Goal: Task Accomplishment & Management: Complete application form

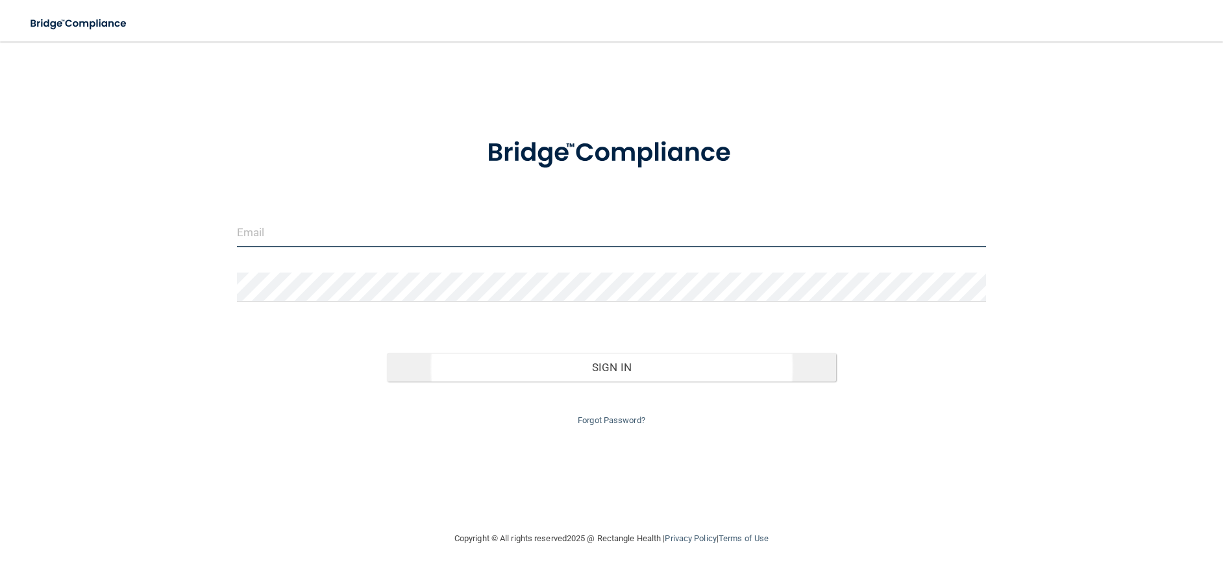
type input "[EMAIL_ADDRESS][DOMAIN_NAME]"
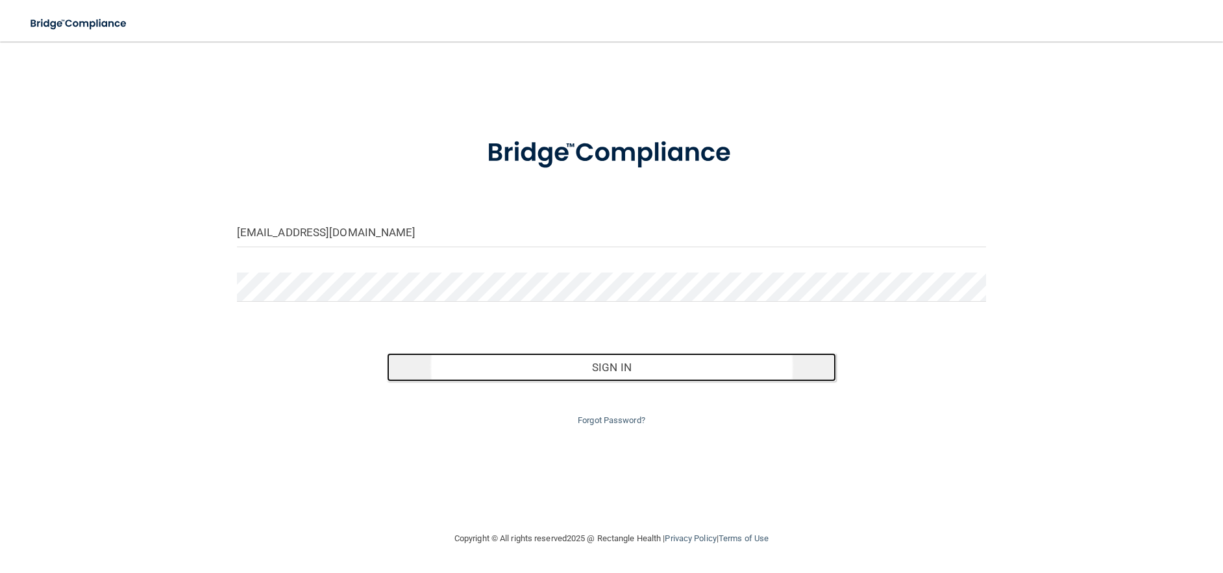
click at [590, 365] on button "Sign In" at bounding box center [612, 367] width 450 height 29
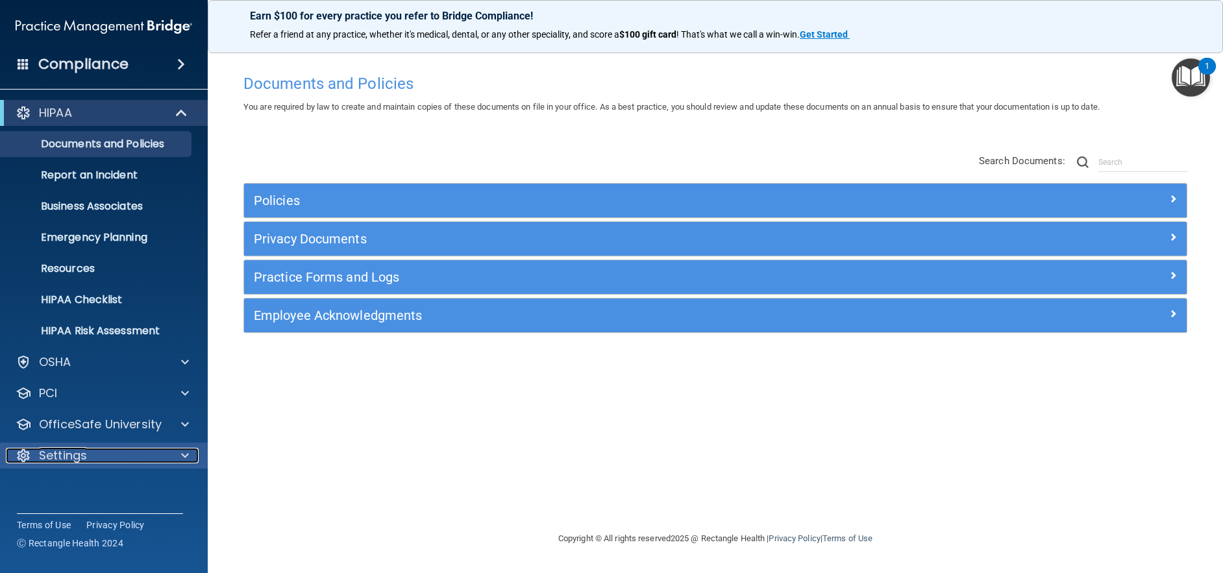
click at [181, 456] on span at bounding box center [185, 456] width 8 height 16
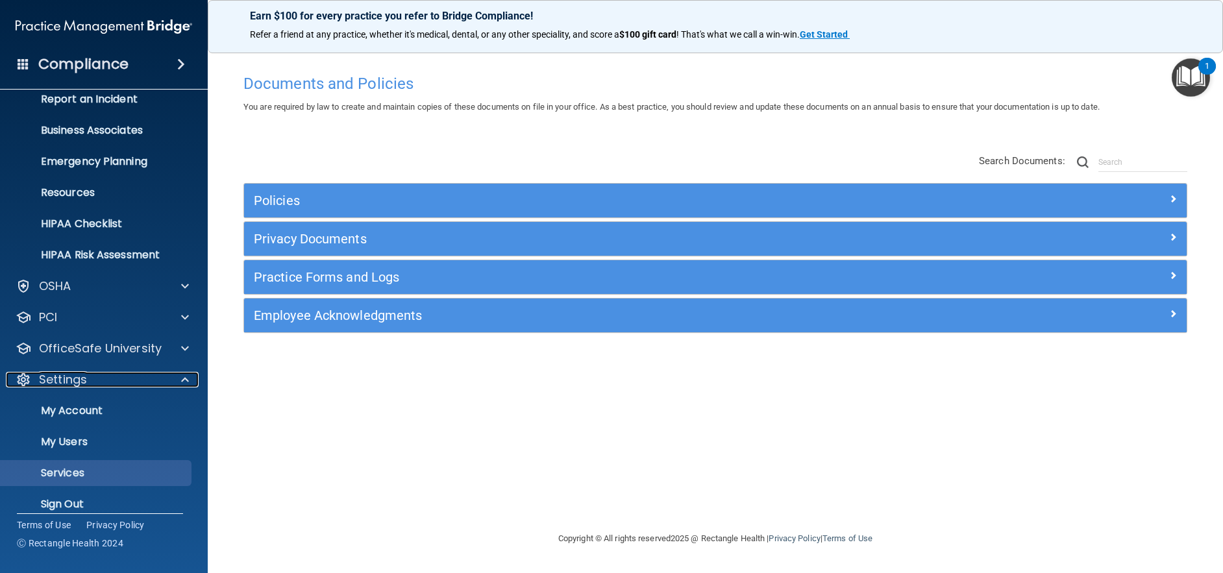
scroll to position [90, 0]
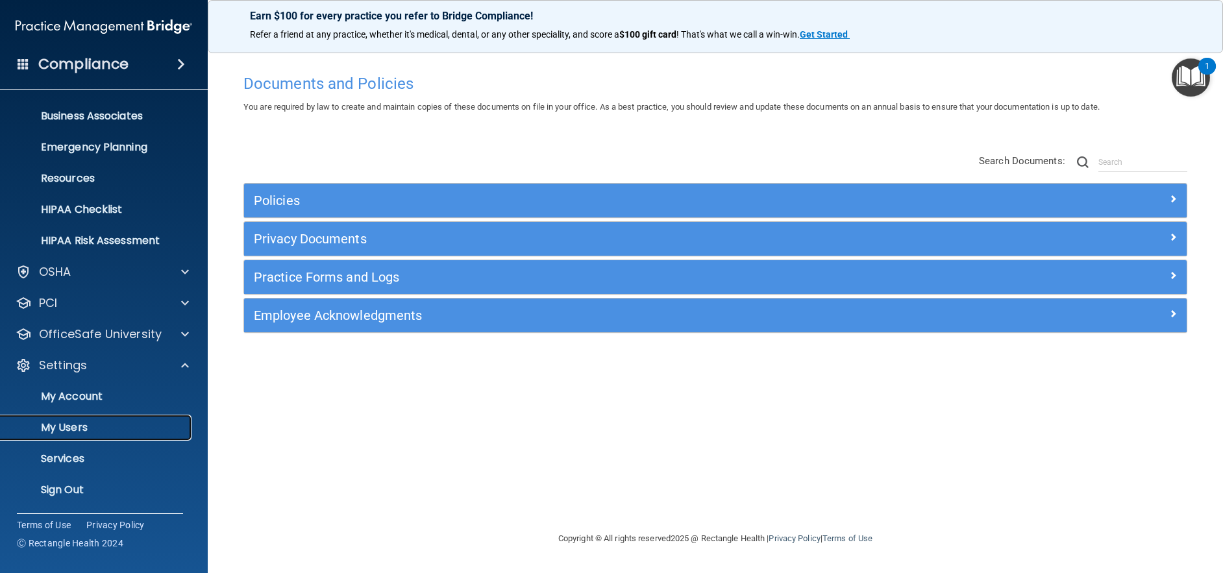
click at [62, 425] on p "My Users" at bounding box center [96, 427] width 177 height 13
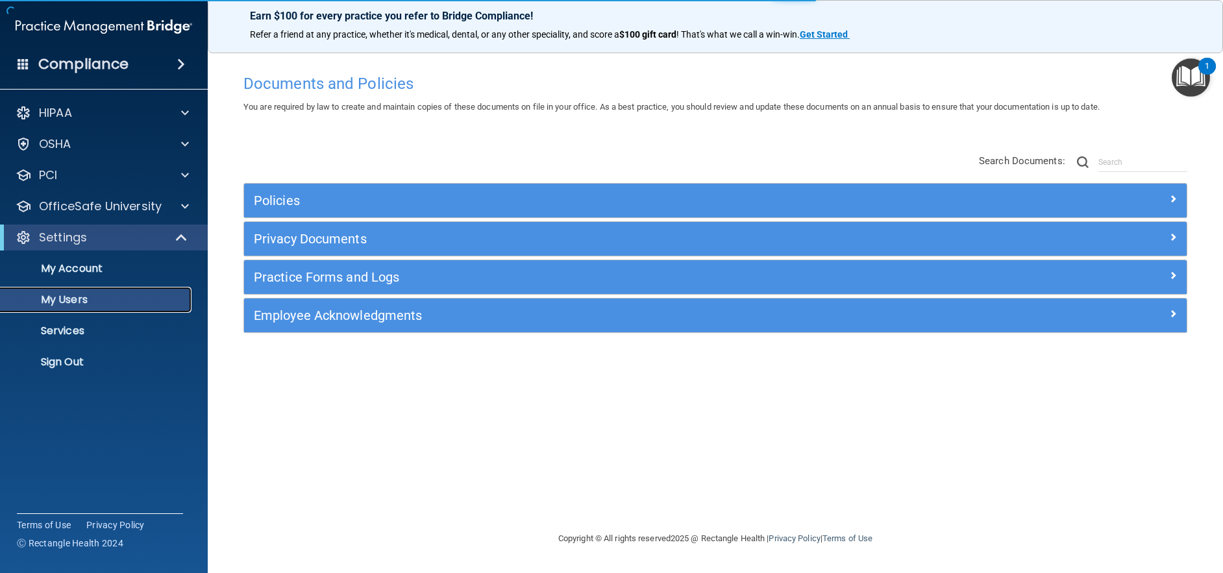
select select "20"
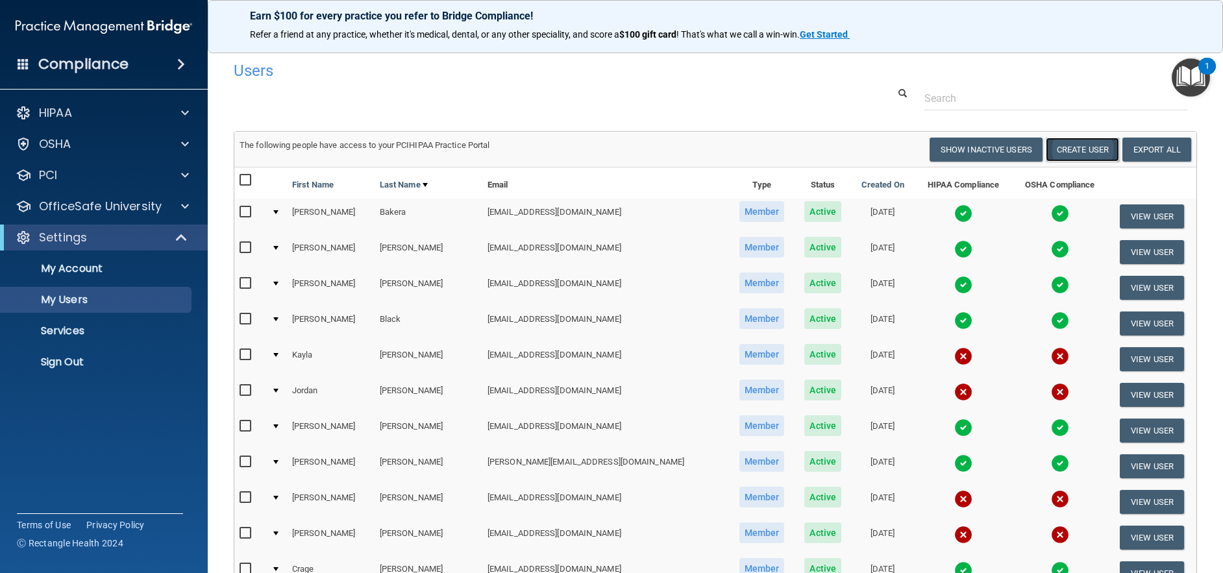
click at [1074, 149] on button "Create User" at bounding box center [1082, 150] width 73 height 24
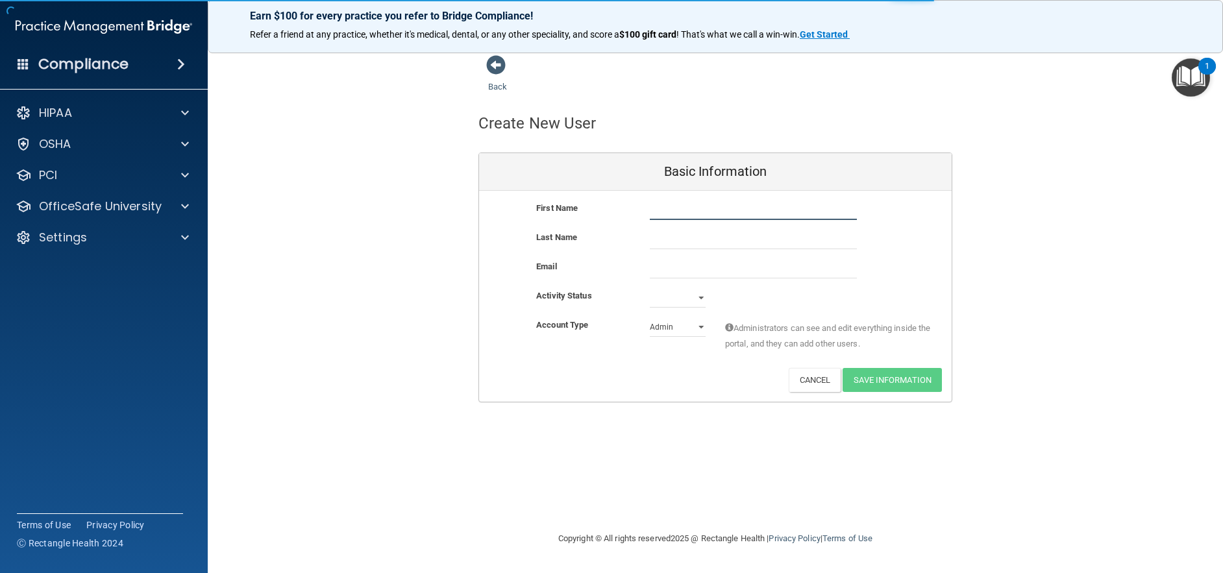
click at [673, 210] on input "text" at bounding box center [753, 210] width 207 height 19
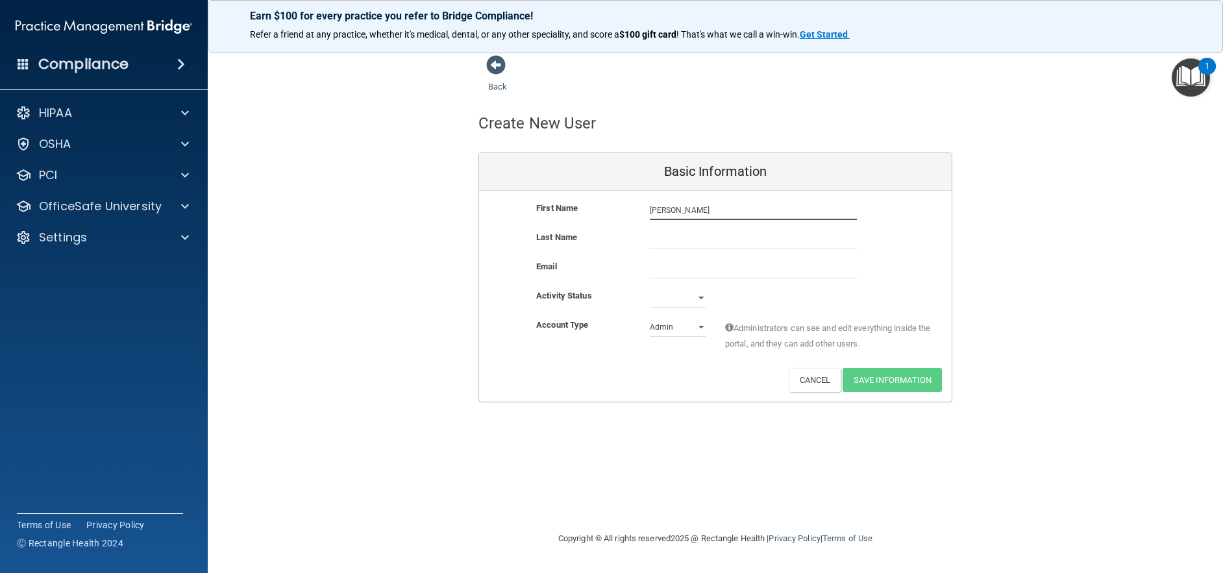
type input "[PERSON_NAME]"
click at [668, 266] on input "email" at bounding box center [753, 268] width 207 height 19
paste input "[EMAIL_ADDRESS][DOMAIN_NAME]"
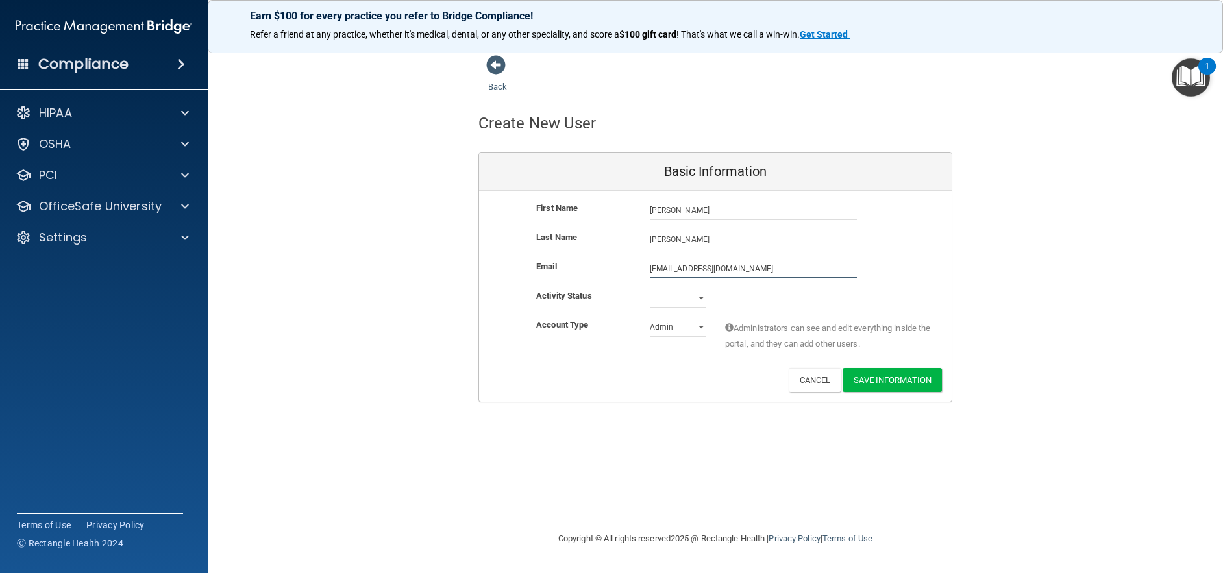
type input "[EMAIL_ADDRESS][DOMAIN_NAME]"
click at [704, 299] on select "Active Inactive" at bounding box center [678, 297] width 56 height 19
select select "active"
click at [650, 288] on select "Active Inactive" at bounding box center [678, 297] width 56 height 19
click at [680, 330] on select "Admin Member" at bounding box center [678, 327] width 56 height 19
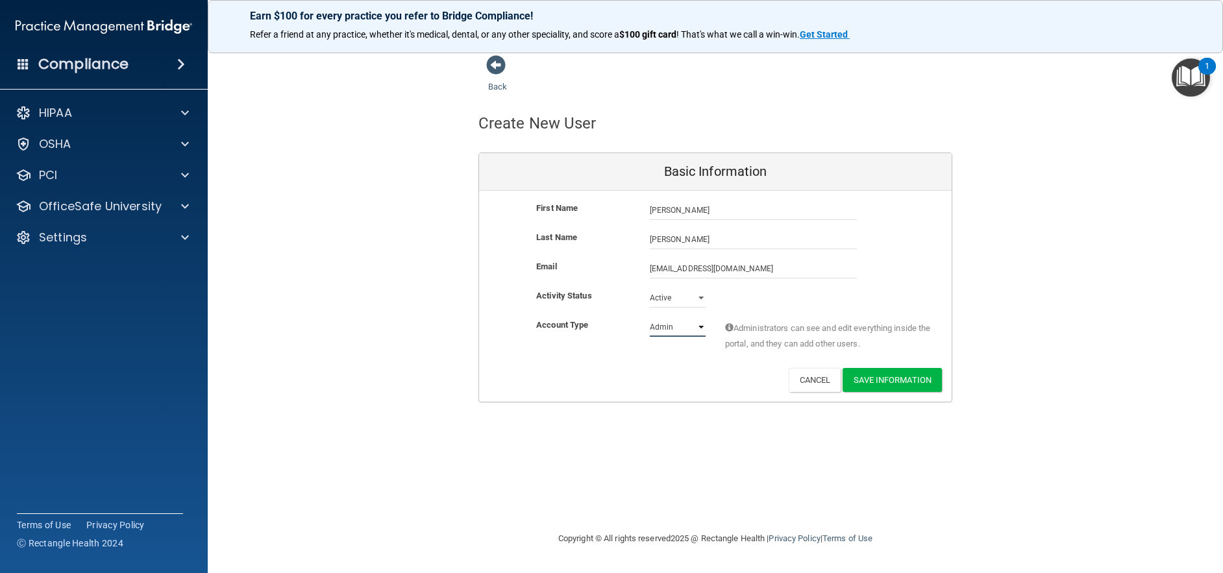
select select "practice_member"
click at [650, 318] on select "Admin Member" at bounding box center [678, 327] width 56 height 19
click at [875, 384] on button "Save Information" at bounding box center [892, 380] width 99 height 24
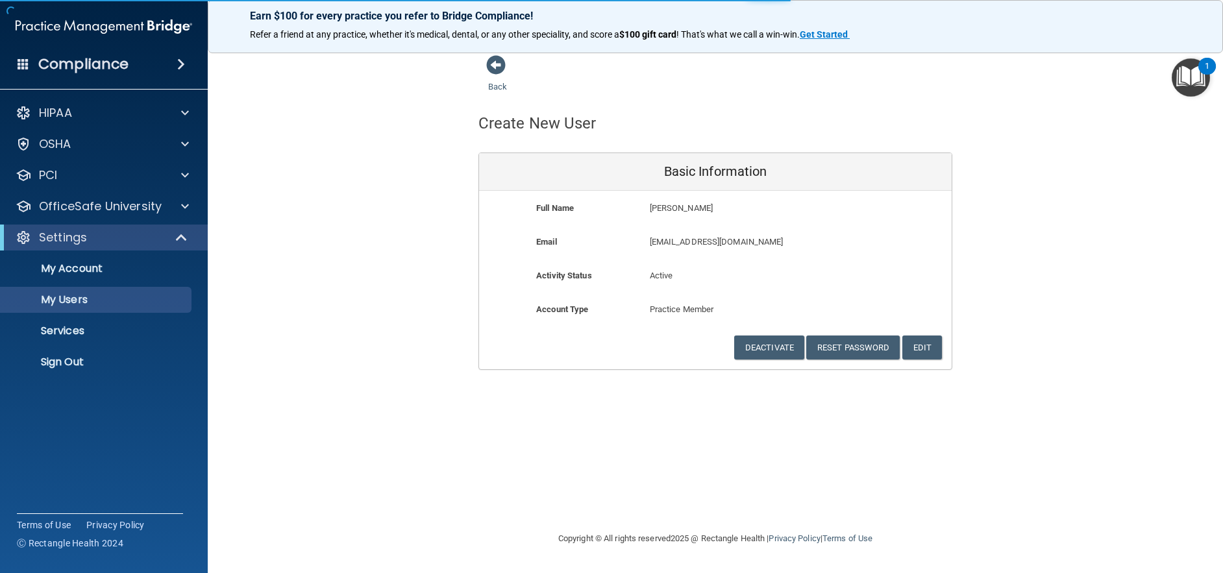
select select "20"
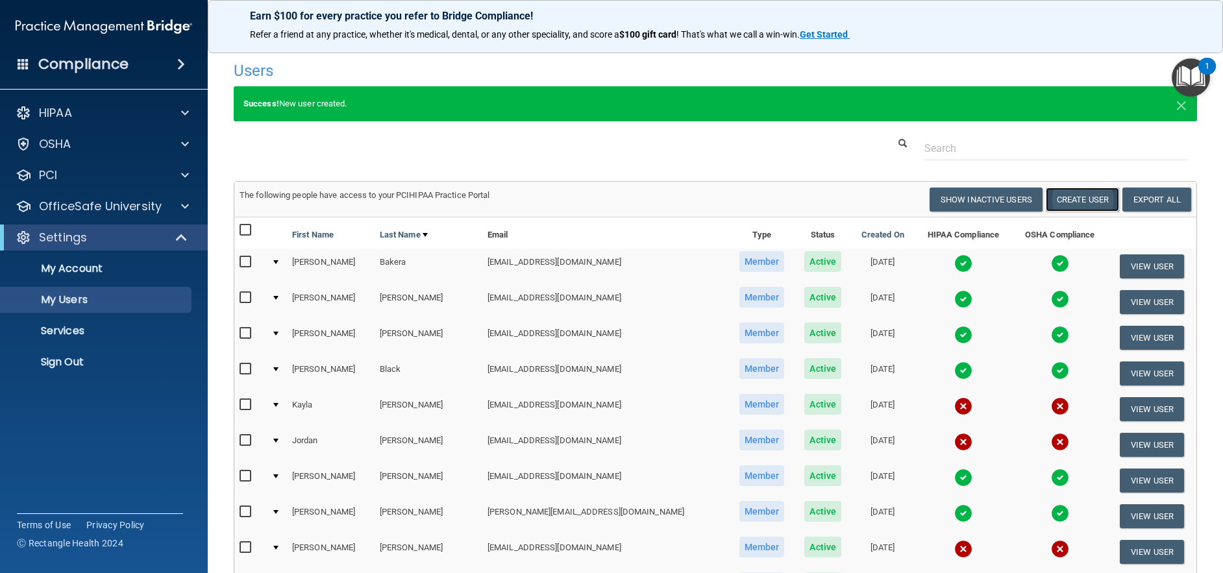
click at [1071, 193] on button "Create User" at bounding box center [1082, 200] width 73 height 24
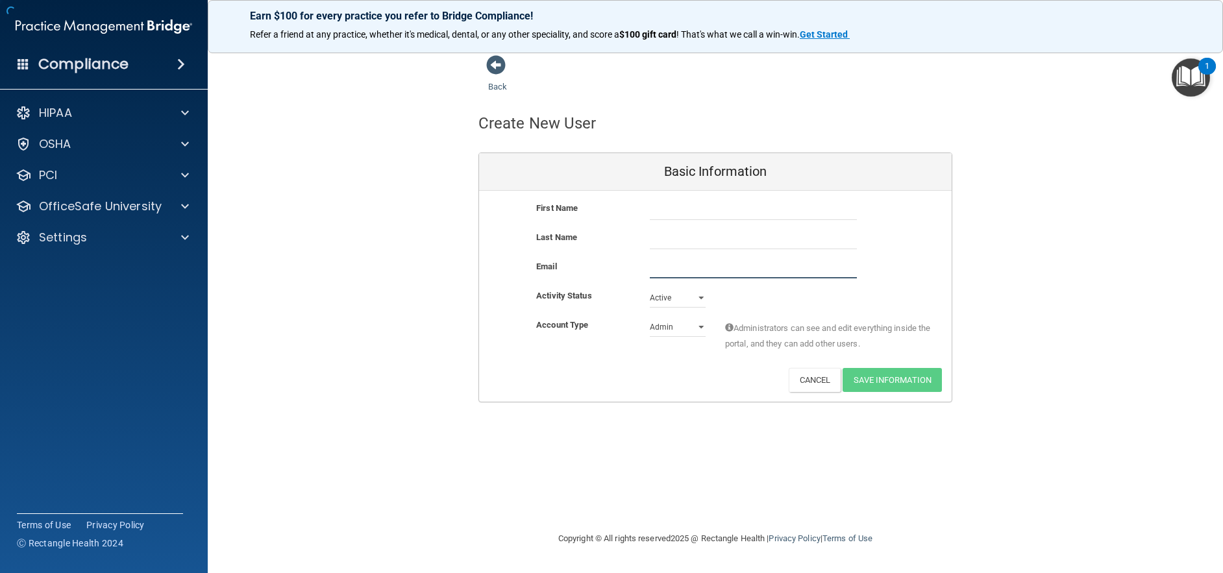
click at [666, 266] on input "email" at bounding box center [753, 268] width 207 height 19
paste input "[EMAIL_ADDRESS][DOMAIN_NAME]"
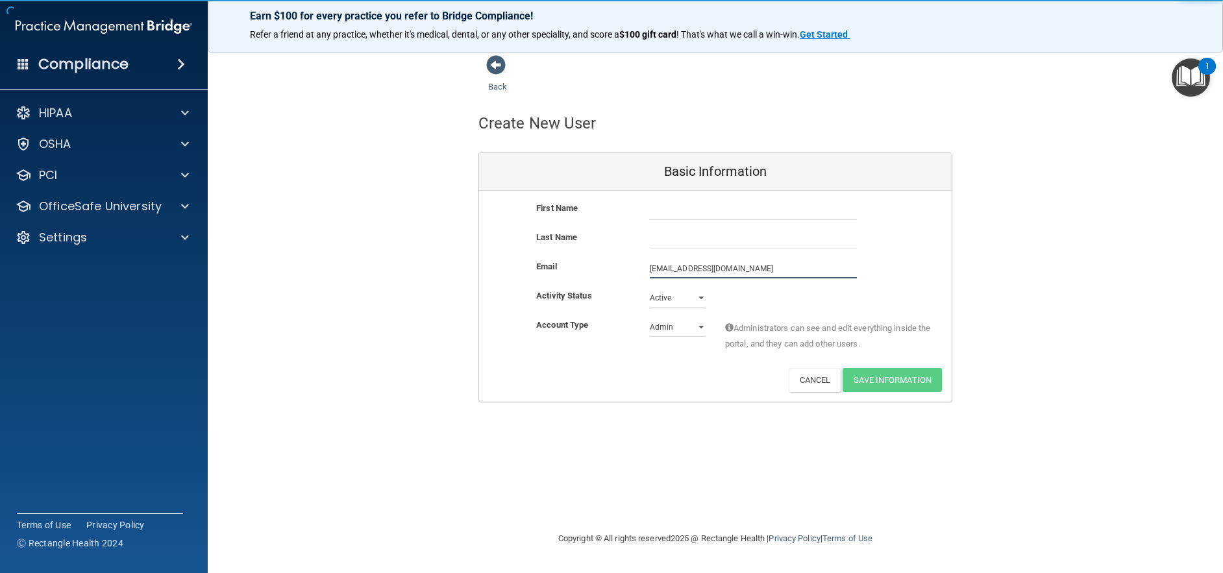
type input "[EMAIL_ADDRESS][DOMAIN_NAME]"
click at [660, 214] on input "text" at bounding box center [753, 210] width 207 height 19
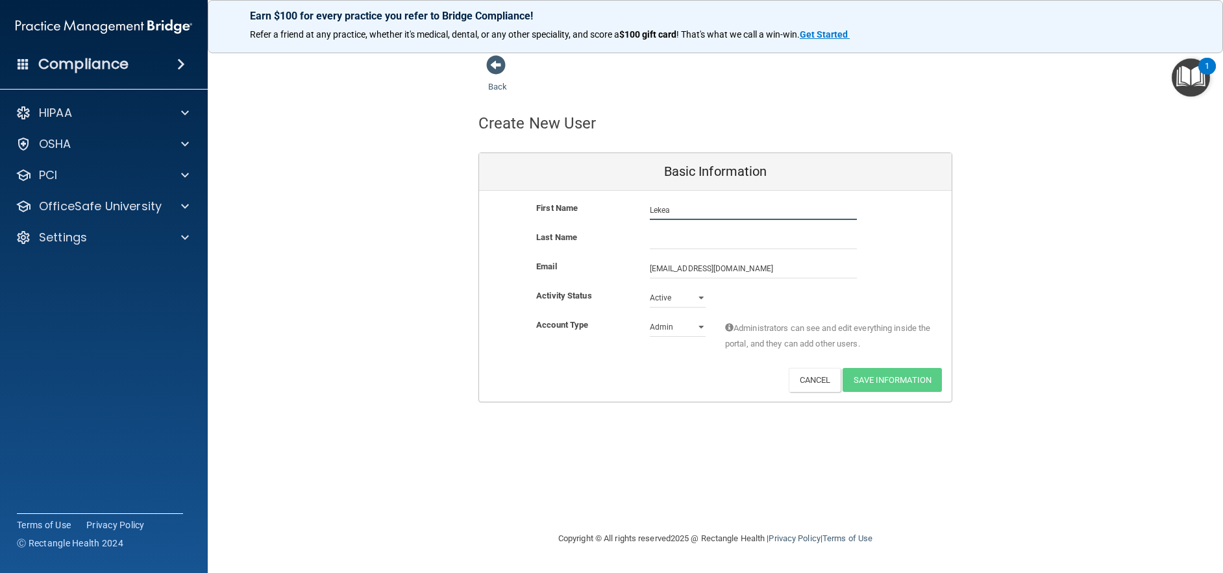
type input "Lekea"
type input "Boney"
click at [670, 329] on select "Admin Member" at bounding box center [678, 327] width 56 height 19
select select "practice_member"
click at [650, 318] on select "Admin Member" at bounding box center [678, 327] width 56 height 19
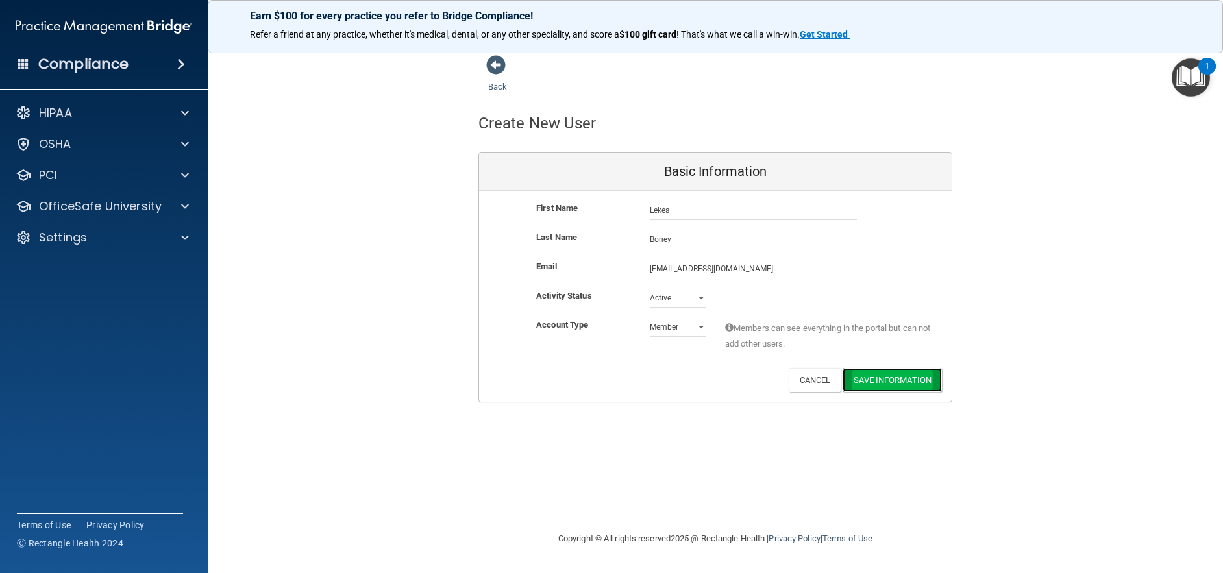
click at [902, 380] on button "Save Information" at bounding box center [892, 380] width 99 height 24
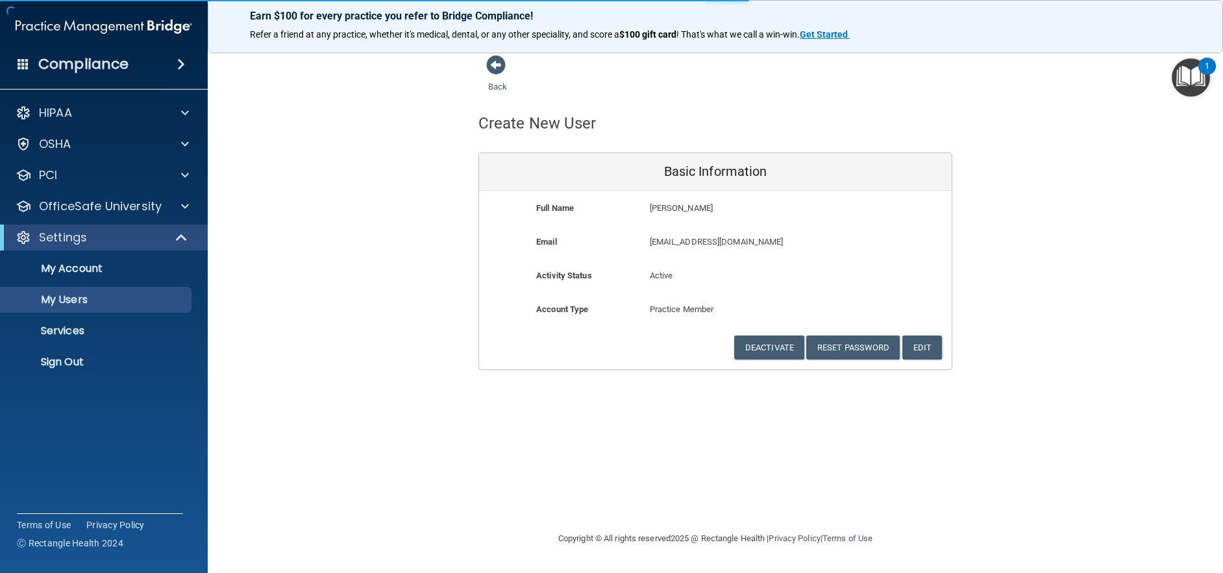
select select "20"
